Goal: Contribute content

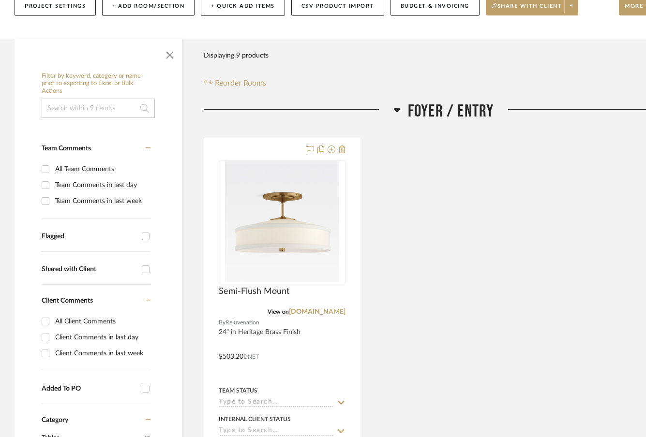
scroll to position [135, 0]
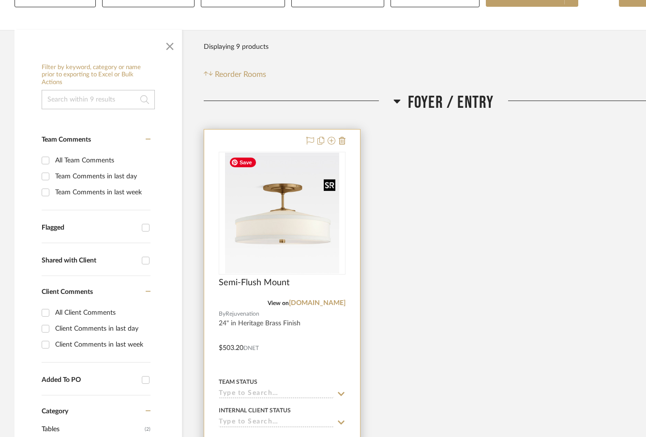
click at [0, 0] on img at bounding box center [0, 0] width 0 height 0
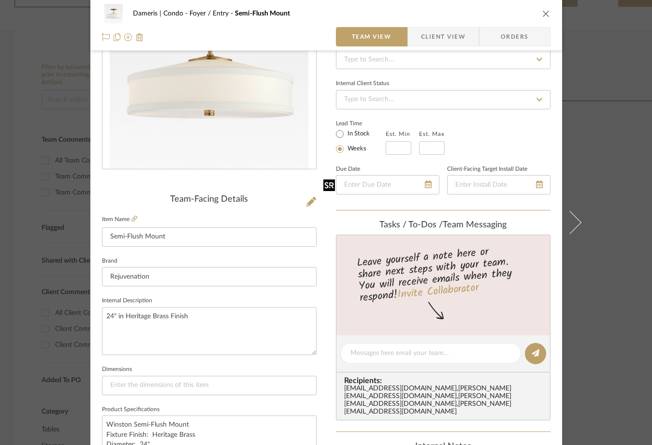
scroll to position [124, 0]
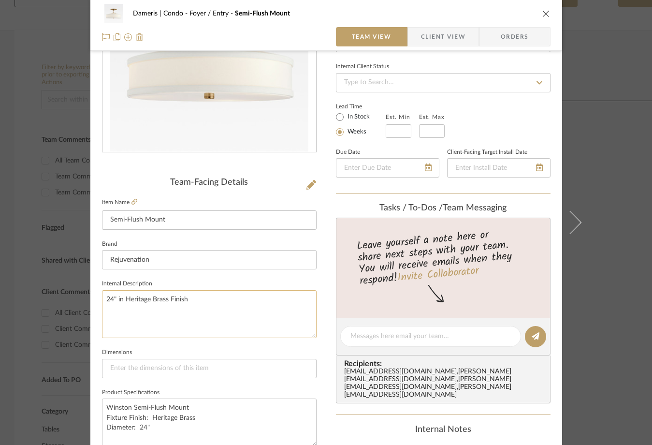
click at [206, 300] on textarea "24" in Heritage Brass Finish" at bounding box center [209, 314] width 215 height 48
paste textarea "Solid brass fixture Linen shade"
type textarea "24" in Heritage Brass Finish, Solid brass fixture Linen shade"
click at [300, 346] on fieldset "Dimensions" at bounding box center [209, 362] width 215 height 32
